Goal: Task Accomplishment & Management: Use online tool/utility

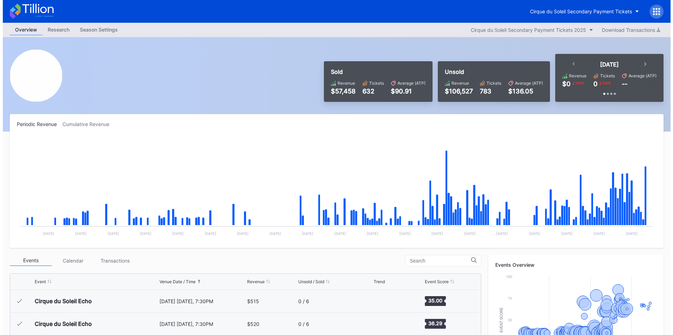
scroll to position [1799, 0]
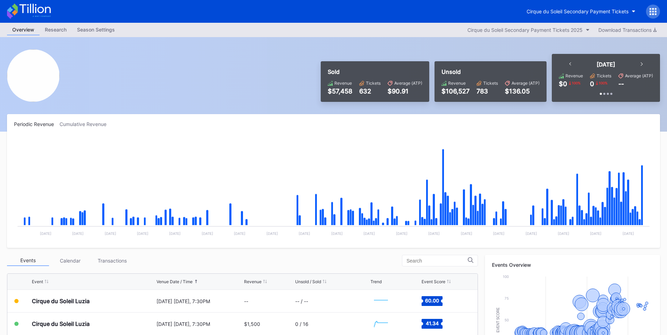
click at [658, 10] on div at bounding box center [653, 12] width 14 height 14
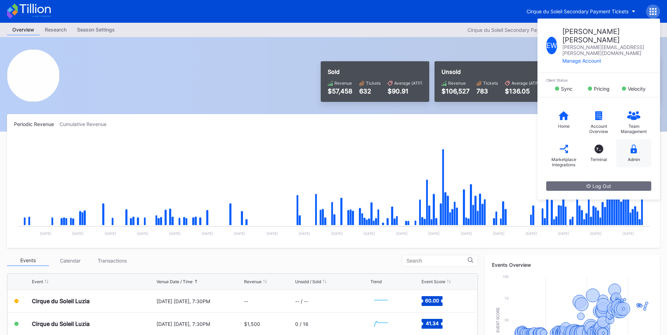
click at [632, 145] on icon at bounding box center [634, 149] width 6 height 9
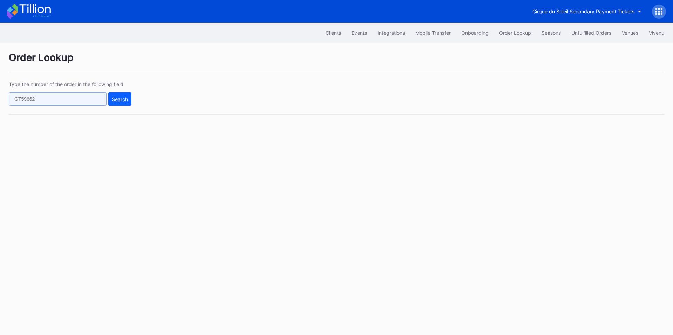
click at [77, 105] on input "text" at bounding box center [58, 99] width 98 height 13
paste input "wnl6t9g370r"
click at [122, 103] on button "Search" at bounding box center [119, 99] width 23 height 13
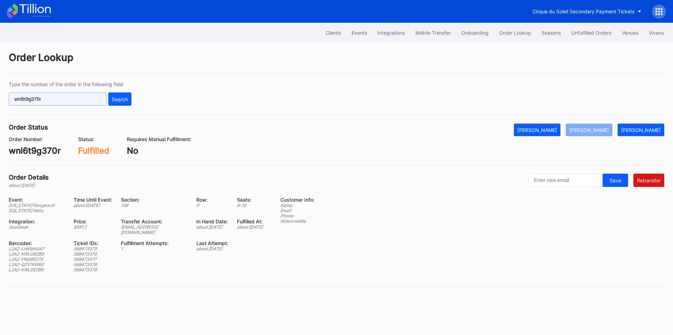
click at [76, 100] on input "wnl6t9g370r" at bounding box center [58, 99] width 98 height 13
paste input "623230710"
type input "623230710"
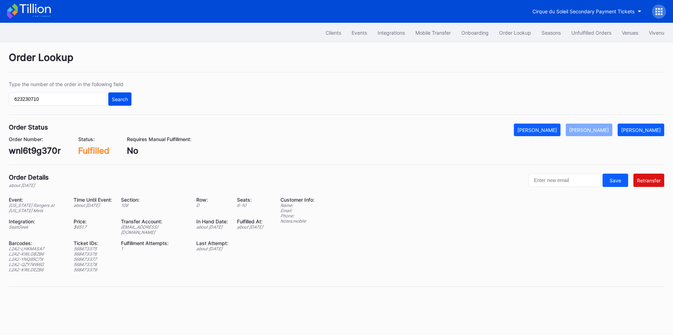
click at [121, 95] on button "Search" at bounding box center [119, 99] width 23 height 13
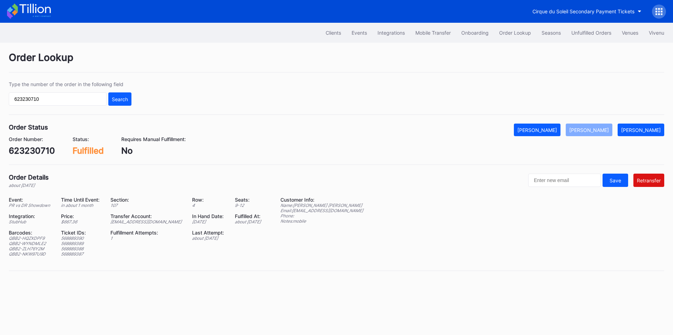
click at [583, 173] on div "Order Lookup Type the number of the order in the following field 623230710 Sear…" at bounding box center [336, 166] width 673 height 246
click at [583, 186] on input "text" at bounding box center [564, 180] width 73 height 13
paste input "[EMAIL_ADDRESS][DOMAIN_NAME]"
type input "[EMAIL_ADDRESS][DOMAIN_NAME]"
click at [652, 183] on div "Retransfer" at bounding box center [649, 181] width 24 height 6
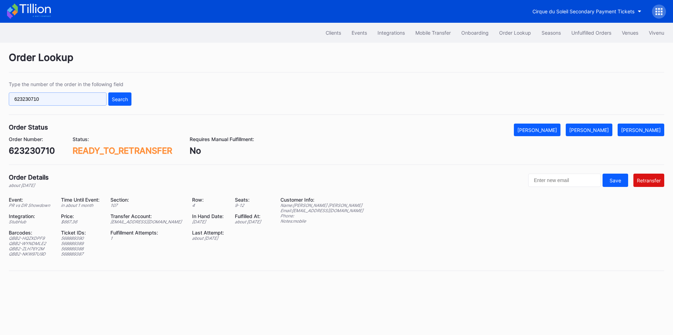
click at [76, 103] on input "623230710" at bounding box center [58, 99] width 98 height 13
click at [124, 100] on div "Search" at bounding box center [120, 99] width 16 height 6
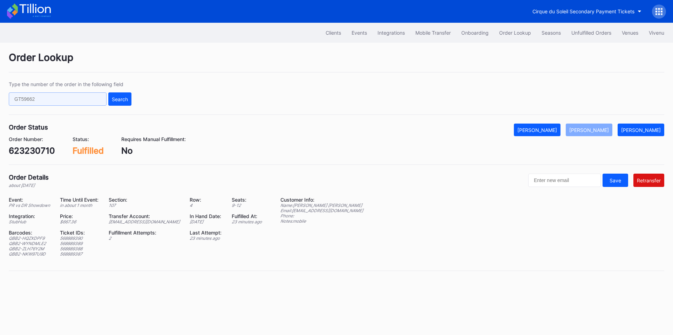
click at [73, 100] on input "text" at bounding box center [58, 99] width 98 height 13
paste input "626438572"
type input "626438572"
click at [112, 95] on button "Search" at bounding box center [119, 99] width 23 height 13
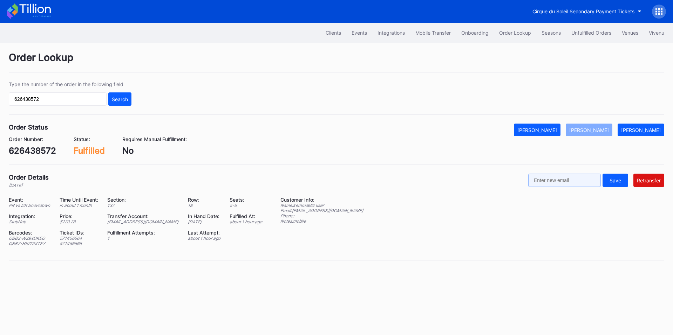
drag, startPoint x: 570, startPoint y: 182, endPoint x: 574, endPoint y: 181, distance: 4.3
click at [570, 182] on input "text" at bounding box center [564, 180] width 73 height 13
paste input "kerrimdeliz@gmail.com"
type input "kerrimdeliz@gmail.com"
click at [652, 179] on div "Retransfer" at bounding box center [649, 181] width 24 height 6
